Goal: Information Seeking & Learning: Learn about a topic

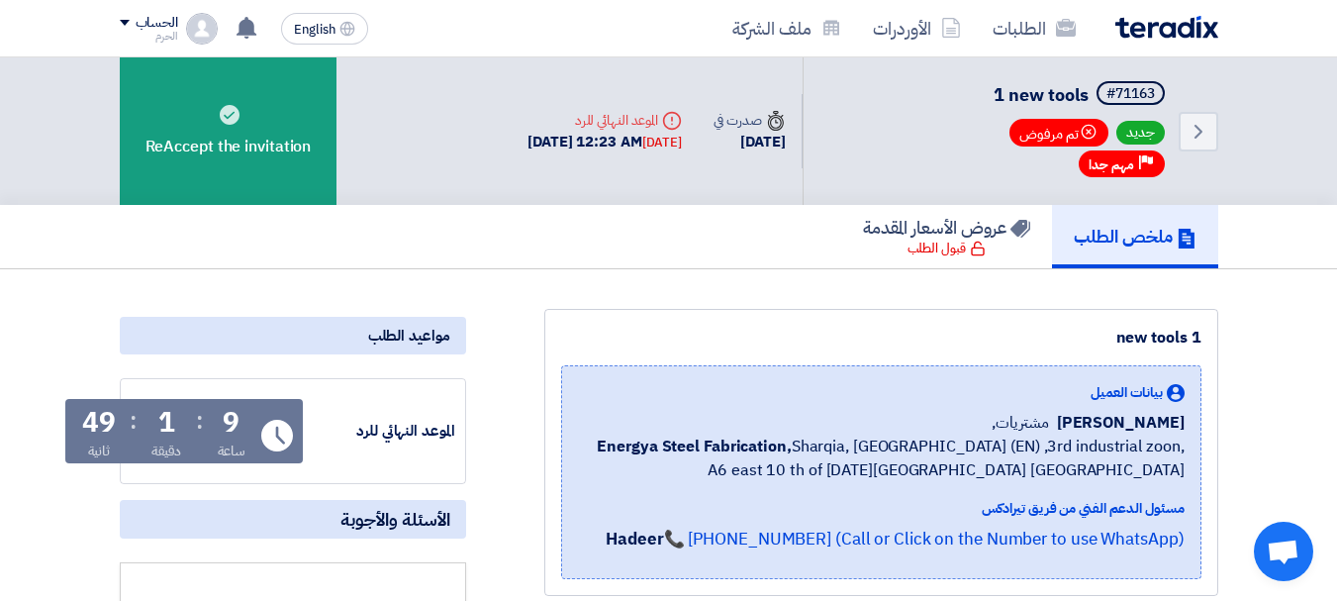
click at [1170, 31] on img at bounding box center [1167, 27] width 103 height 23
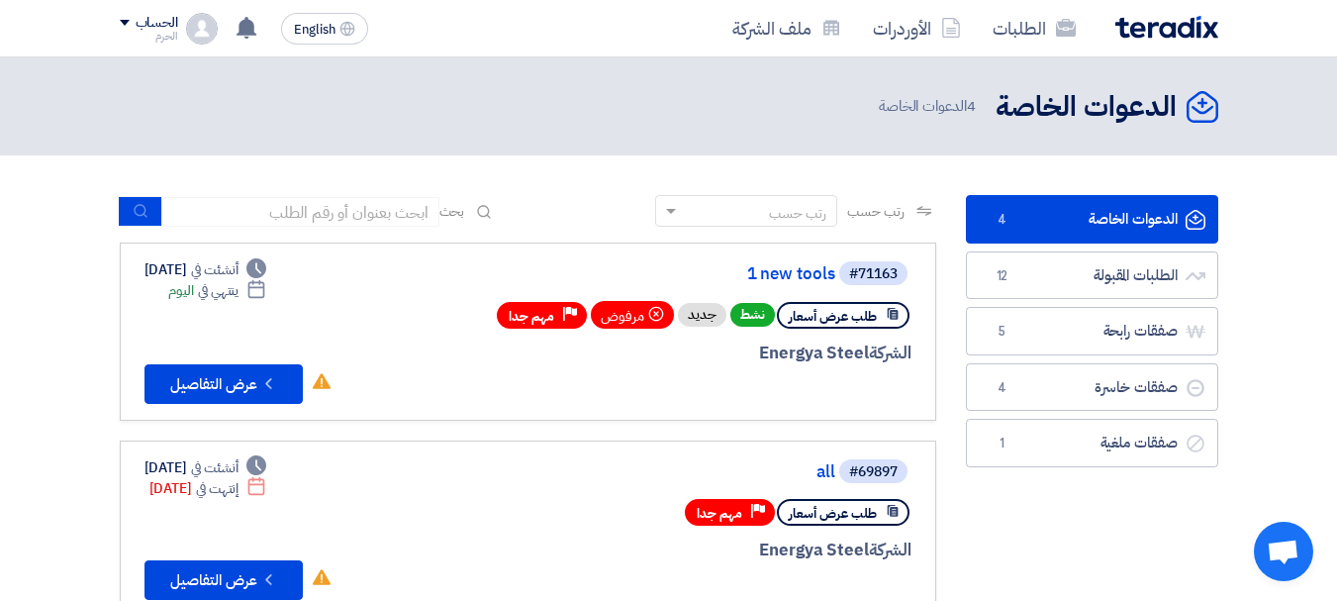
click at [234, 294] on div "Deadline ينتهي في [DATE]" at bounding box center [217, 290] width 98 height 21
click at [239, 263] on span "أنشئت في" at bounding box center [215, 269] width 48 height 21
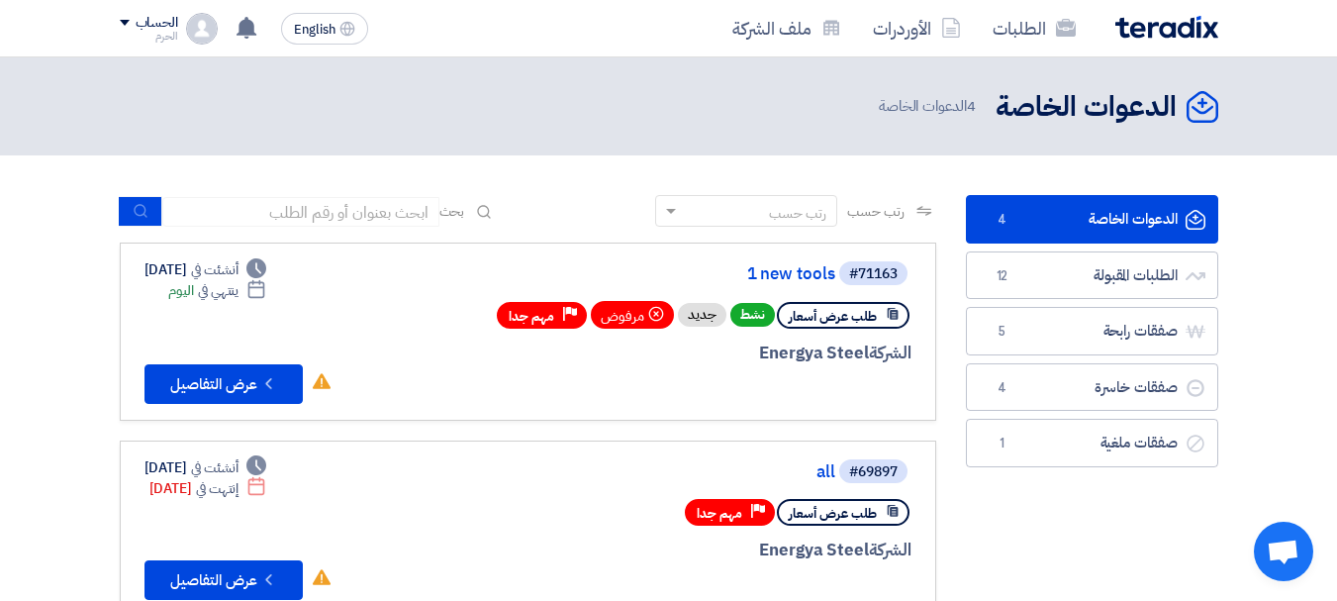
drag, startPoint x: 265, startPoint y: 263, endPoint x: 257, endPoint y: 298, distance: 35.5
click at [257, 298] on div "Deadline أنشئت في [DATE] Deadline ينتهي في [DATE]" at bounding box center [206, 280] width 123 height 42
click at [239, 293] on span "ينتهي في" at bounding box center [218, 290] width 41 height 21
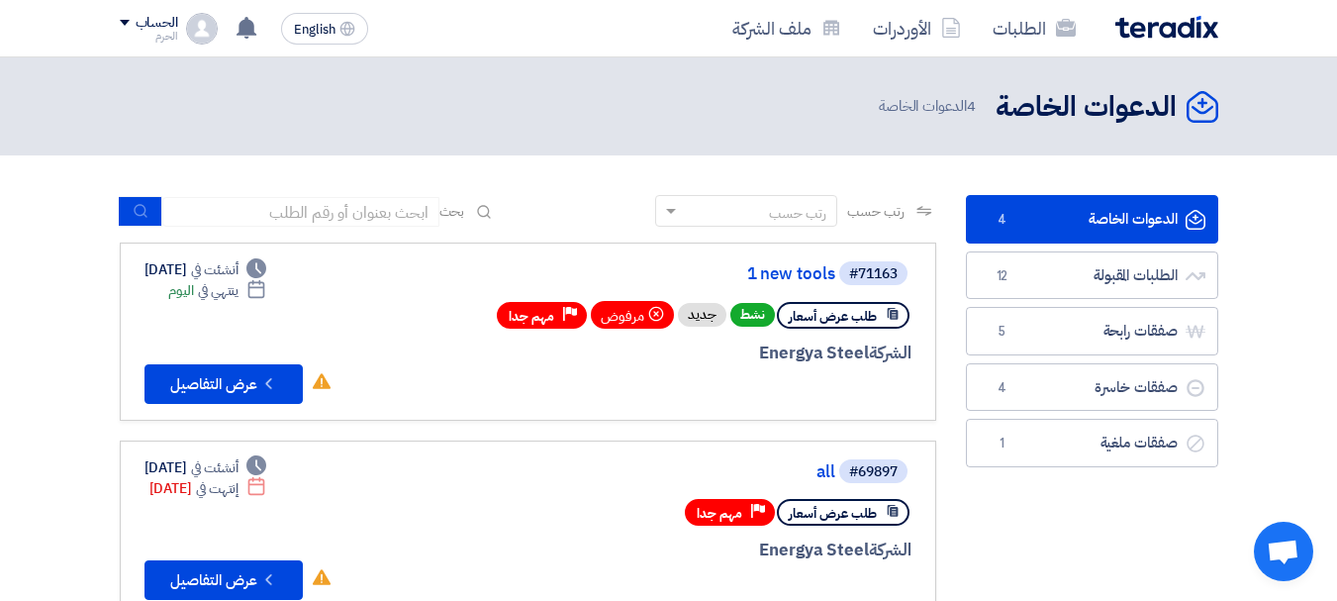
click at [239, 275] on span "أنشئت في" at bounding box center [215, 269] width 48 height 21
drag, startPoint x: 262, startPoint y: 275, endPoint x: 224, endPoint y: 278, distance: 38.7
click at [189, 276] on div "Deadline أنشئت في [DATE]" at bounding box center [206, 269] width 123 height 21
click at [229, 287] on div "Deadline ينتهي في [DATE]" at bounding box center [217, 290] width 98 height 21
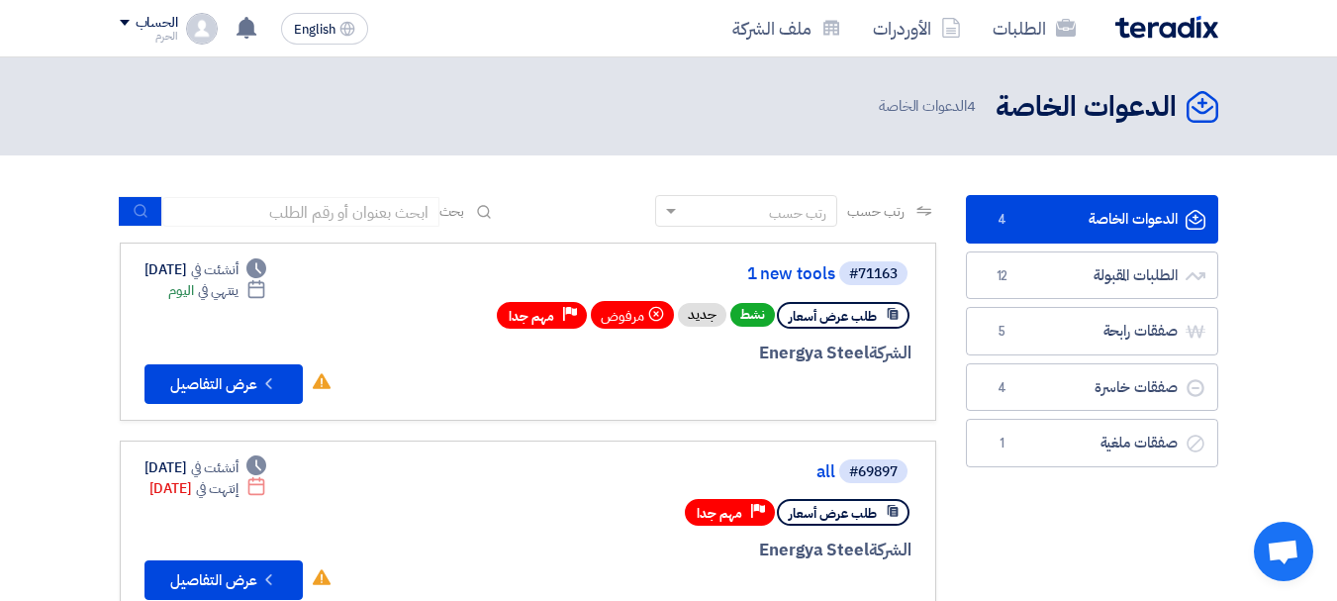
click at [229, 285] on div "Deadline ينتهي في [DATE]" at bounding box center [217, 290] width 98 height 21
drag, startPoint x: 229, startPoint y: 285, endPoint x: 258, endPoint y: 265, distance: 35.7
click at [263, 260] on div "Deadline أنشئت في [DATE] Deadline ينتهي في [DATE]" at bounding box center [206, 280] width 123 height 42
click at [416, 270] on div "#71163 1 new tools طلب عرض أسعار نشط جديد مرفوض Priority مهم جدا الشركة Energya…" at bounding box center [528, 331] width 767 height 145
